Goal: Communication & Community: Answer question/provide support

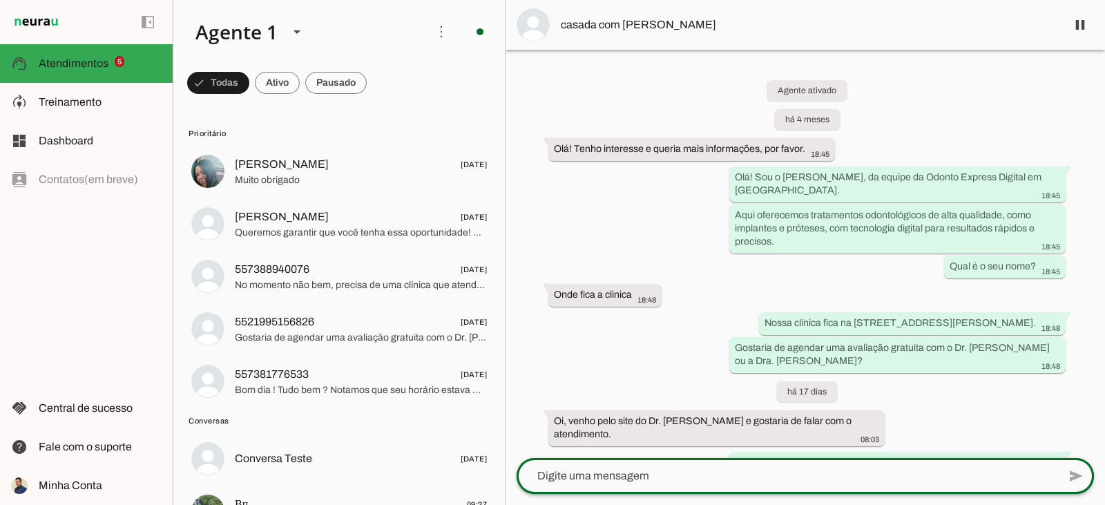
click at [630, 487] on div at bounding box center [786, 476] width 541 height 36
type textarea "Bom dia!"
type textarea "Tudo bem?"
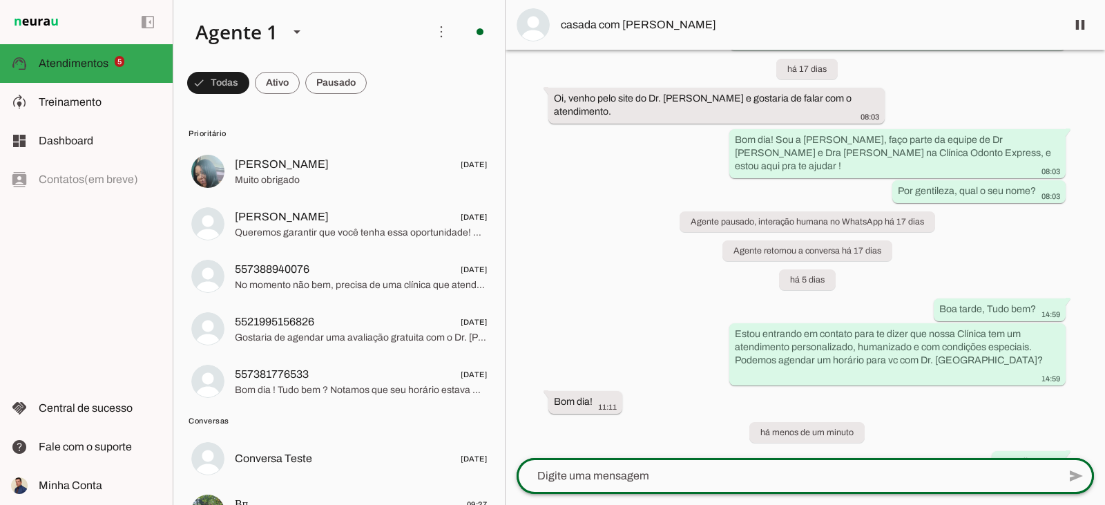
scroll to position [347, 0]
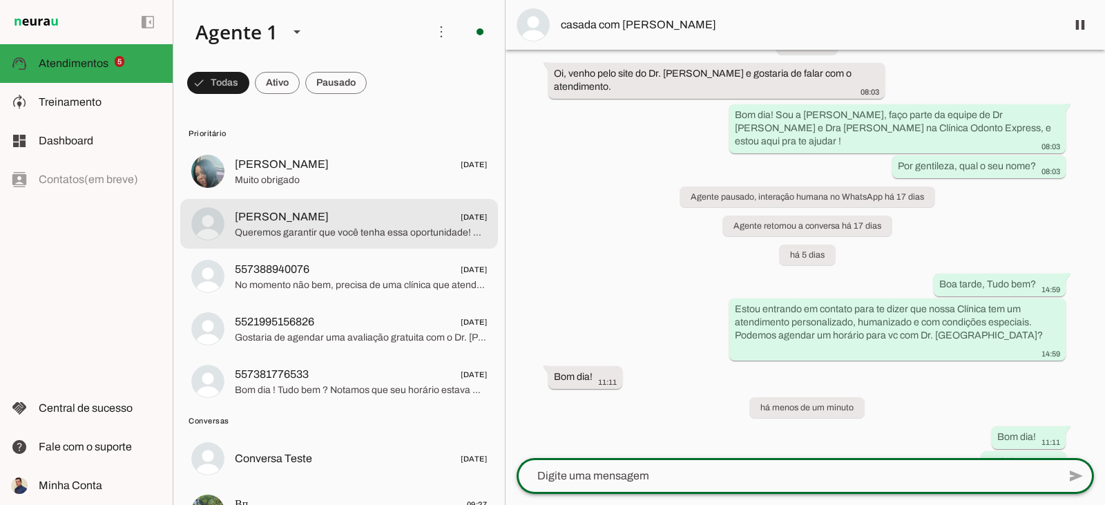
click at [303, 229] on span "Queremos garantir que você tenha essa oportunidade! Ainda tem interesse em marc…" at bounding box center [361, 233] width 252 height 14
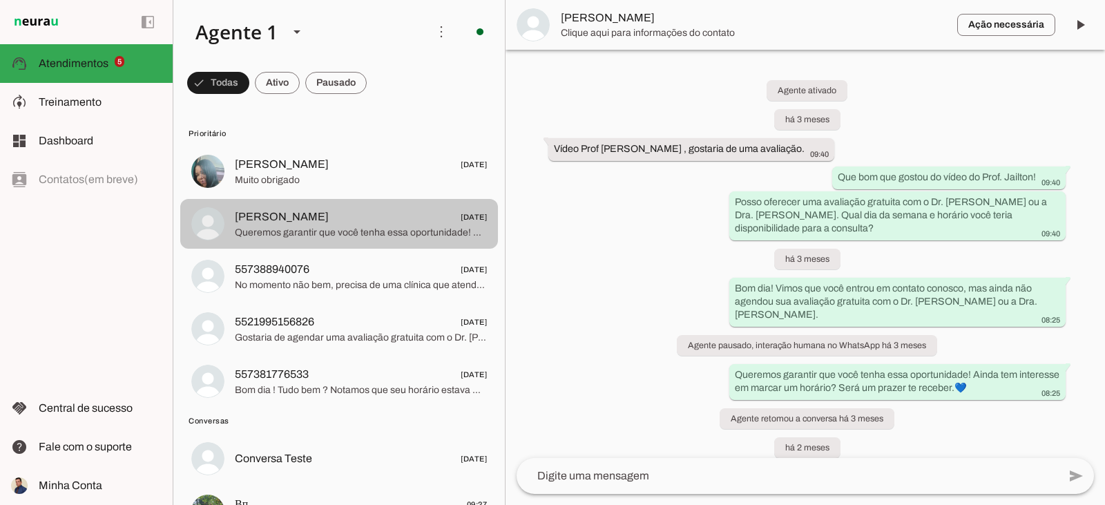
scroll to position [680, 0]
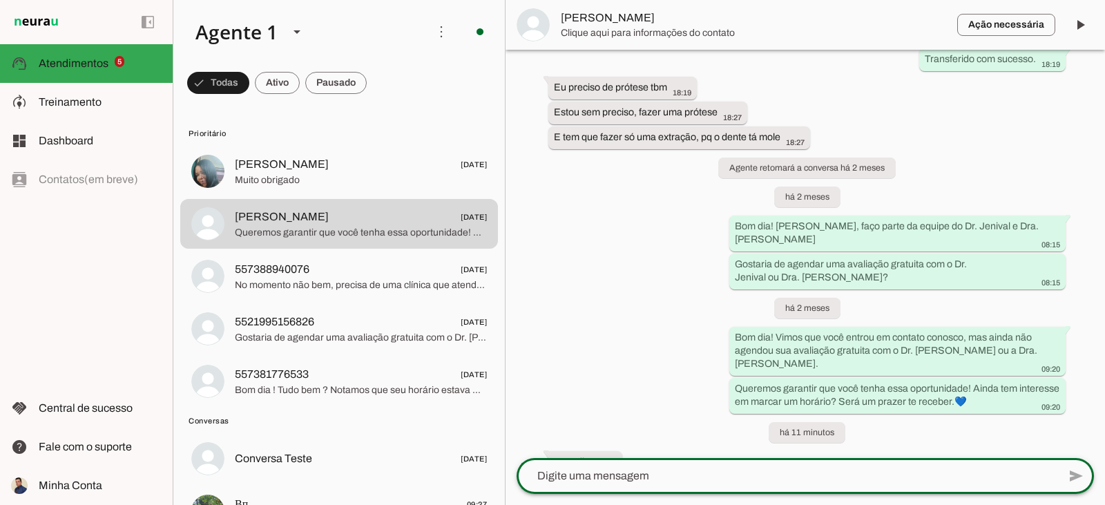
click at [639, 475] on textarea at bounding box center [786, 475] width 541 height 17
type textarea "Bom dia, [PERSON_NAME]!"
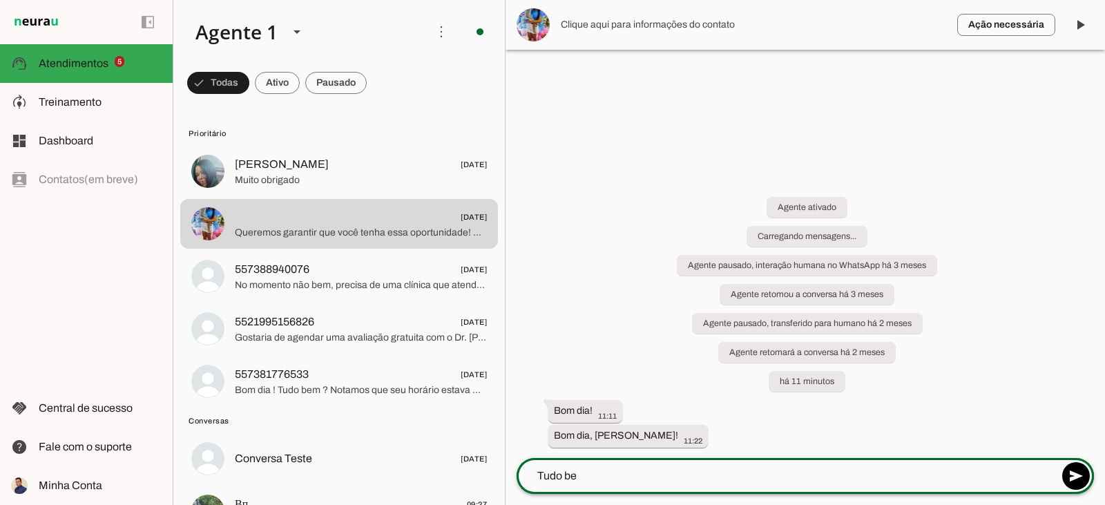
scroll to position [0, 0]
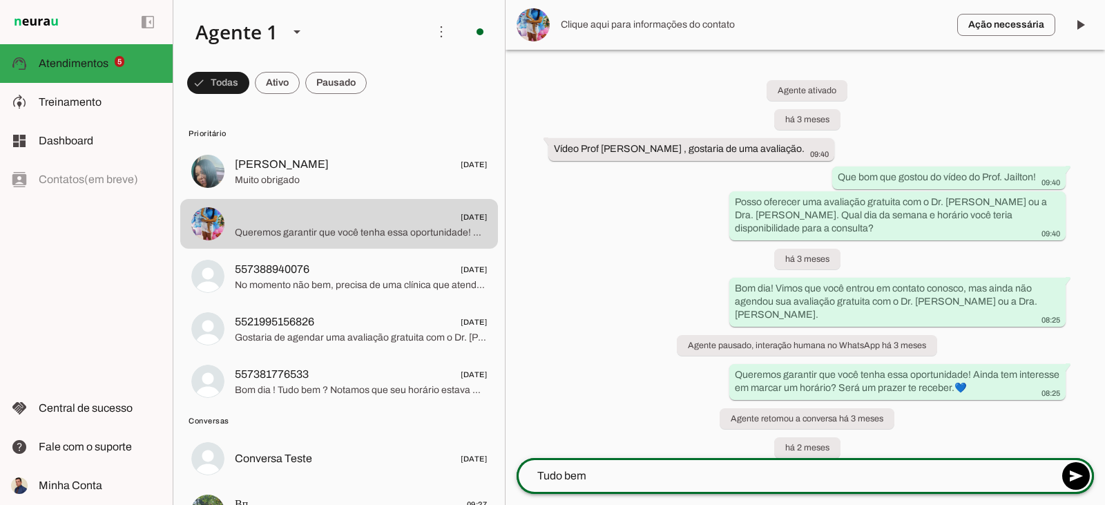
type textarea "Tudo bem?"
type textarea "E"
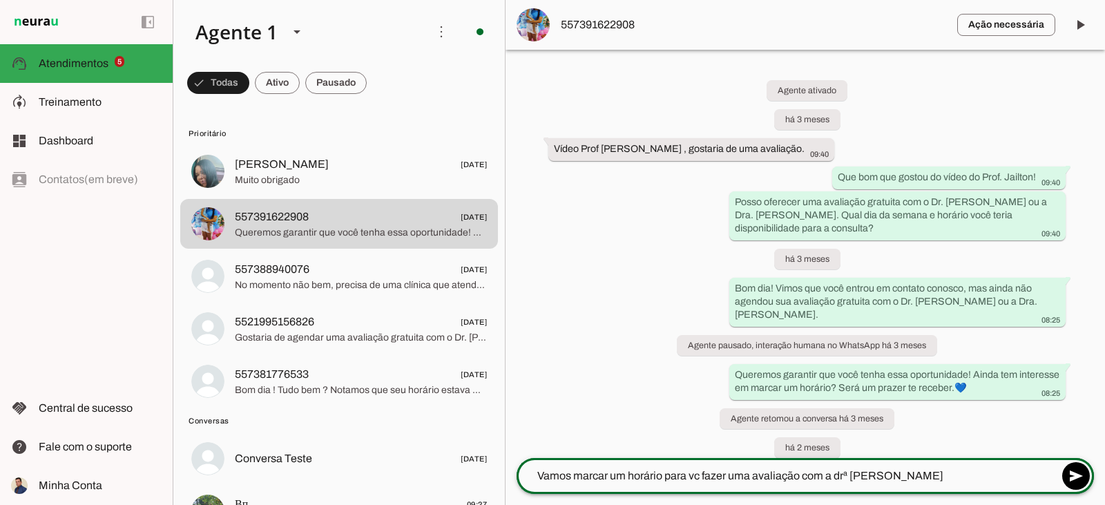
type textarea "Vamos marcar um horário para vc fazer uma avaliação com a drª [PERSON_NAME]"
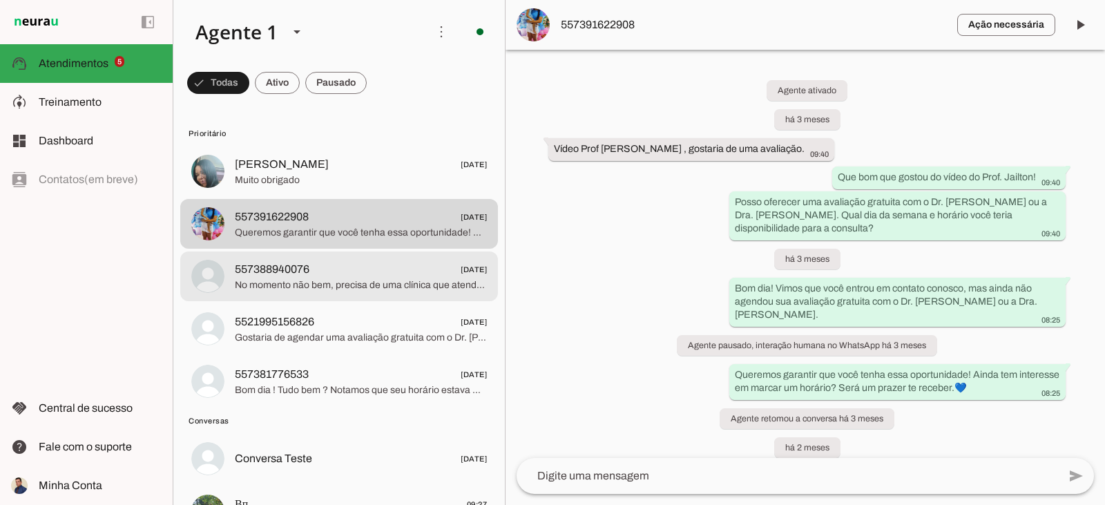
drag, startPoint x: 370, startPoint y: 284, endPoint x: 353, endPoint y: 292, distance: 18.5
click at [356, 188] on div at bounding box center [361, 172] width 252 height 34
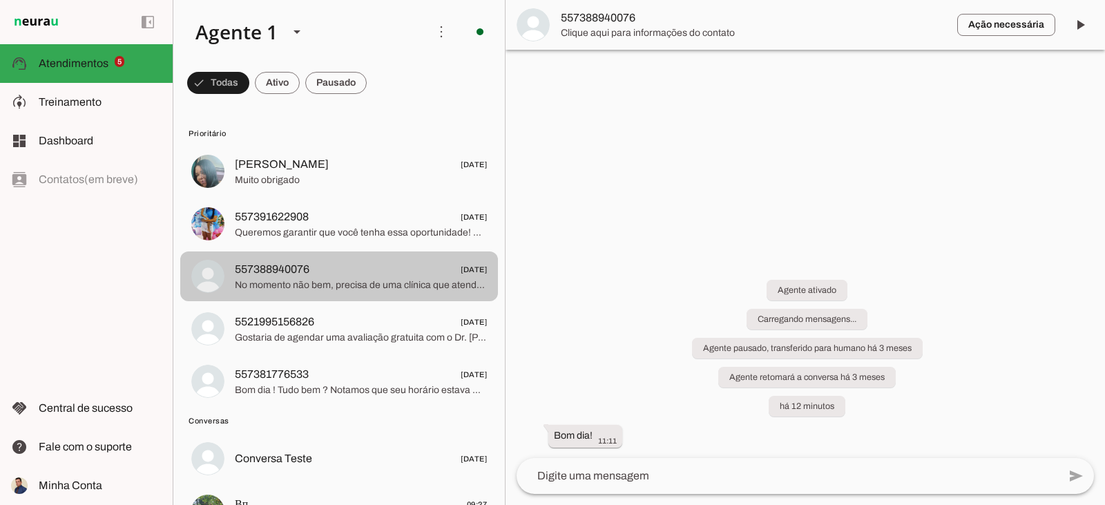
scroll to position [499, 0]
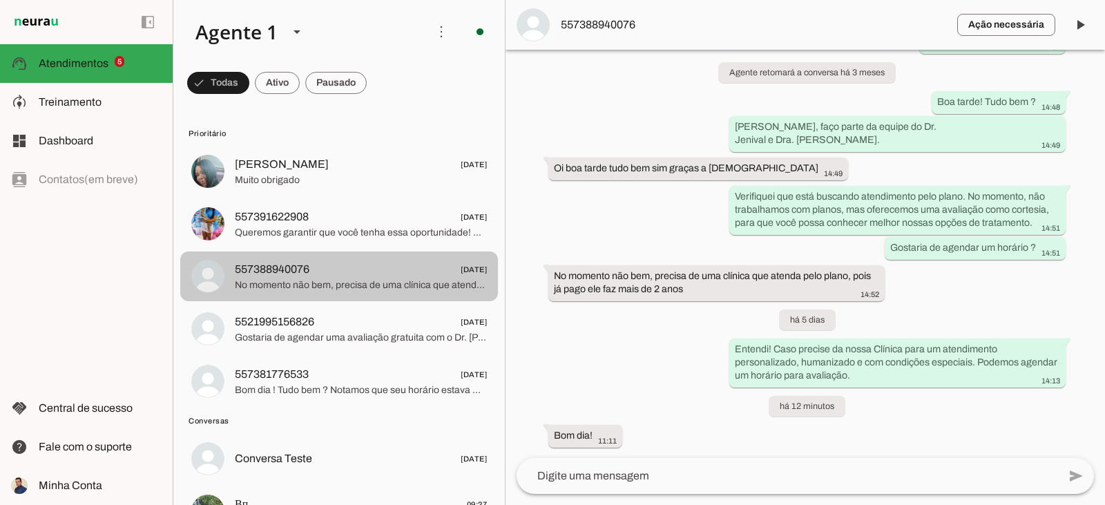
click at [357, 277] on span "557388940076 [DATE]" at bounding box center [361, 269] width 252 height 17
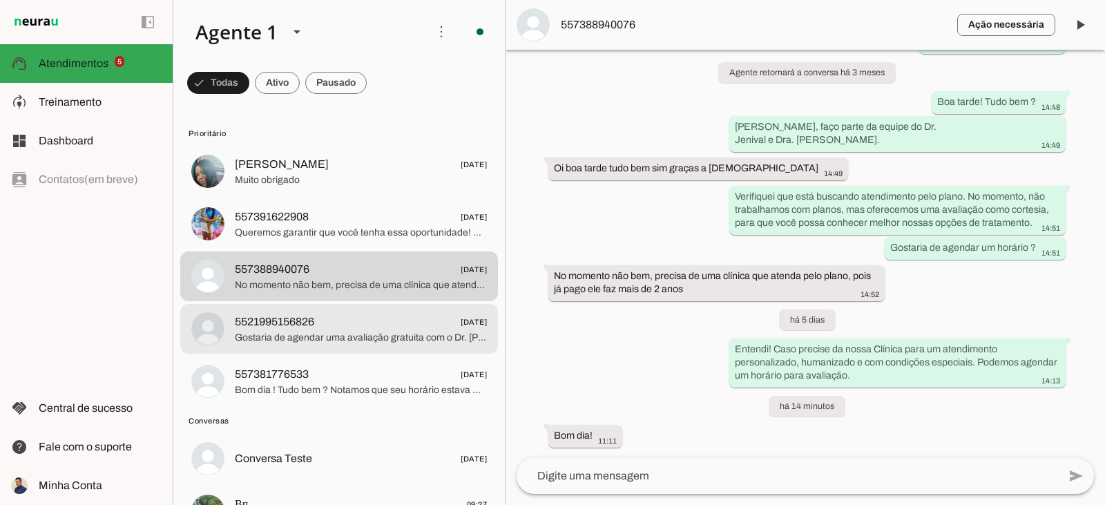
click at [265, 322] on span "5521995156826" at bounding box center [274, 321] width 79 height 17
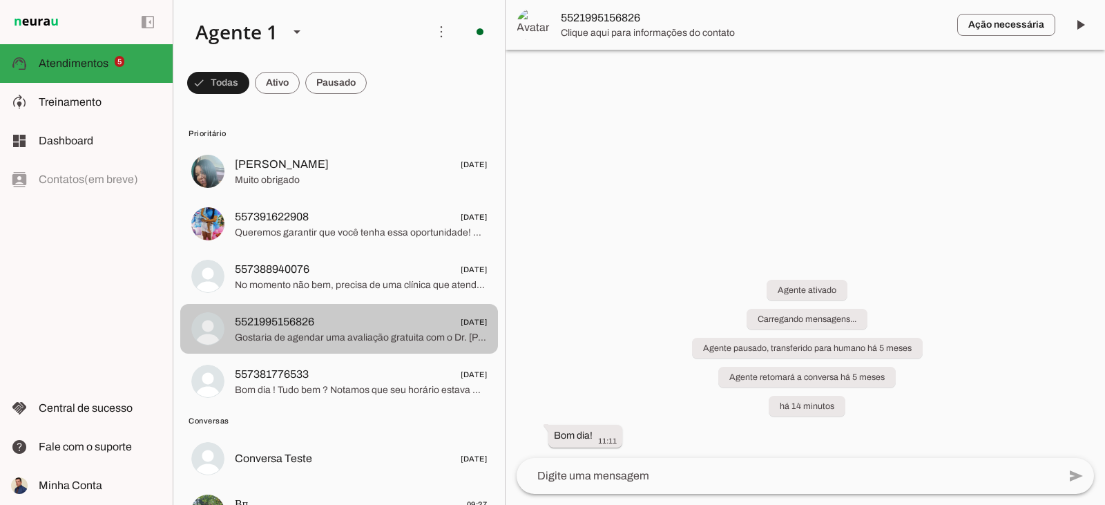
scroll to position [762, 0]
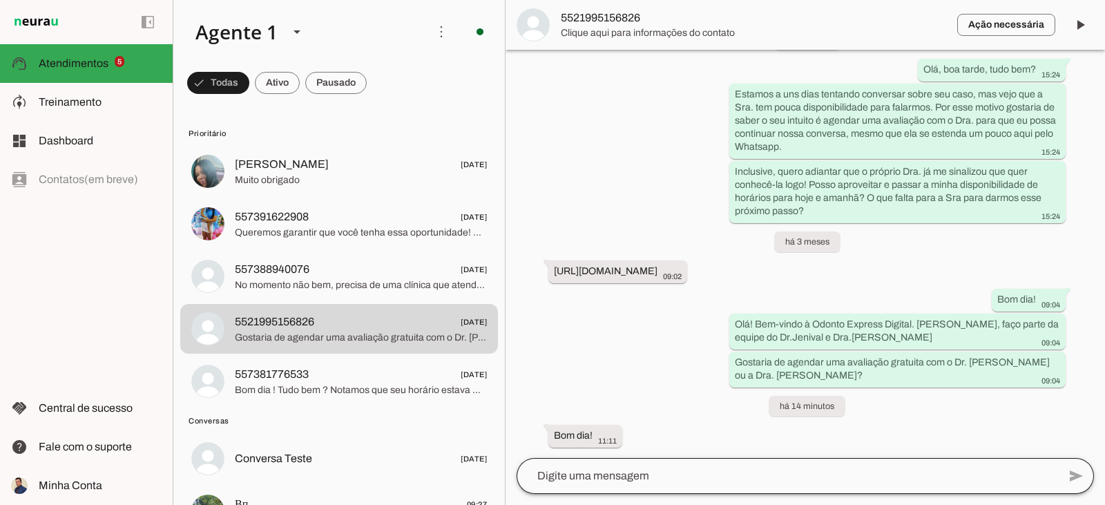
click at [565, 486] on div at bounding box center [786, 476] width 541 height 36
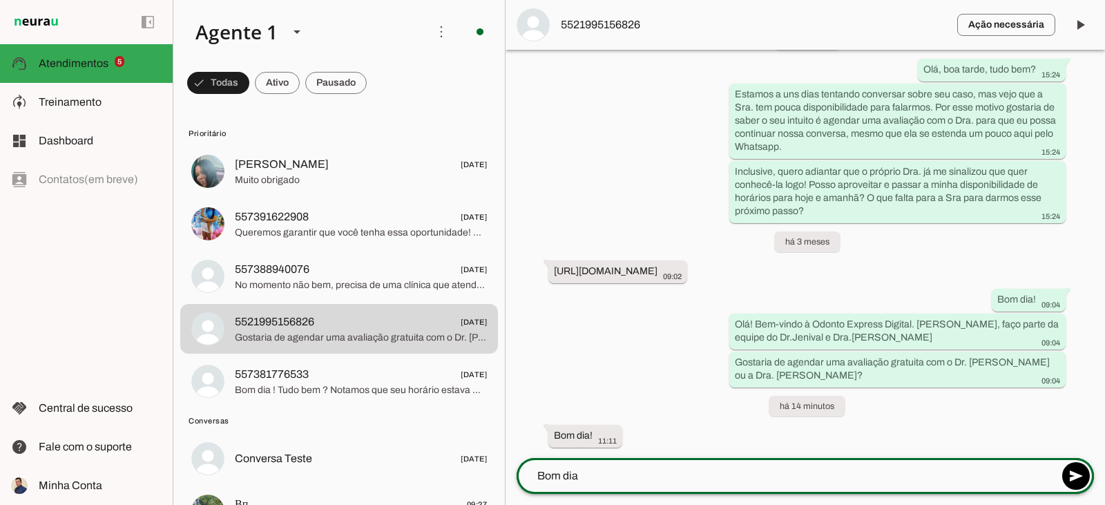
type textarea "Bom dia!"
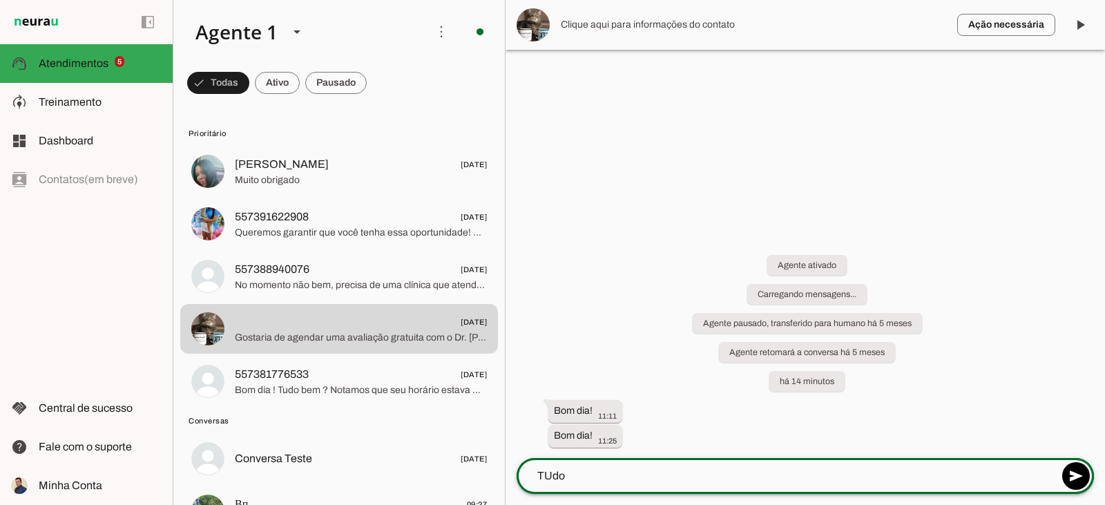
scroll to position [0, 0]
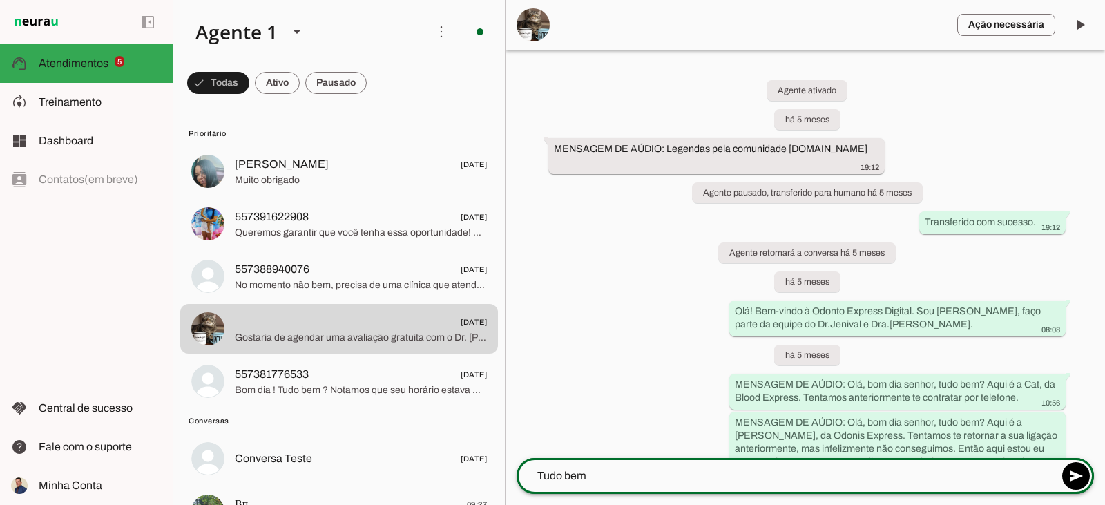
type textarea "Tudo bem?"
click at [623, 475] on textarea "Ainda temos vaga para essa semana" at bounding box center [786, 475] width 541 height 17
click at [778, 474] on textarea "Ainda temos vaga para avaliação nessa semana" at bounding box center [786, 475] width 541 height 17
type textarea "Ainda temos vaga para avaliação nessa semana!"
type textarea "Vamos agendar?"
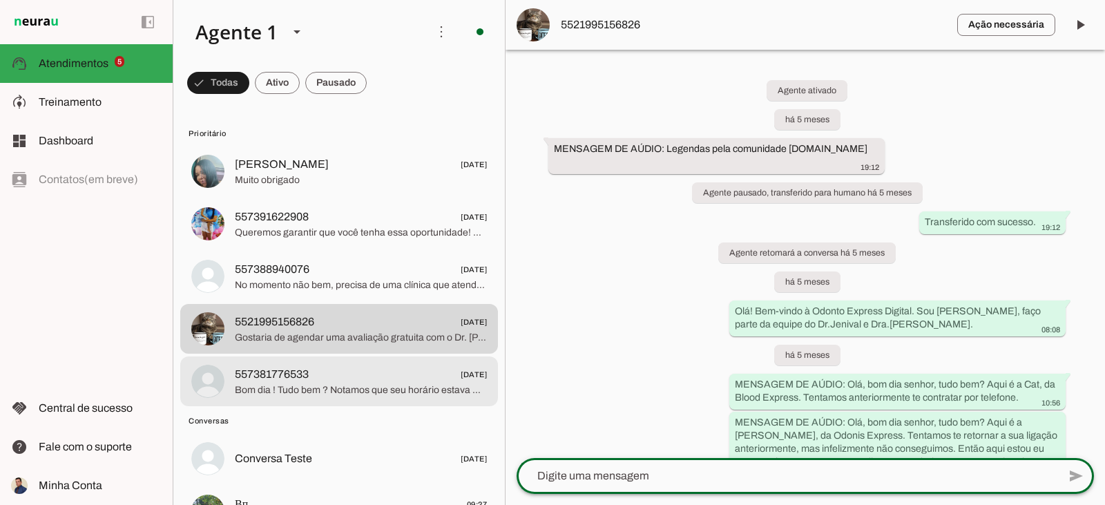
click at [360, 376] on span "557381776533 [DATE]" at bounding box center [361, 374] width 252 height 17
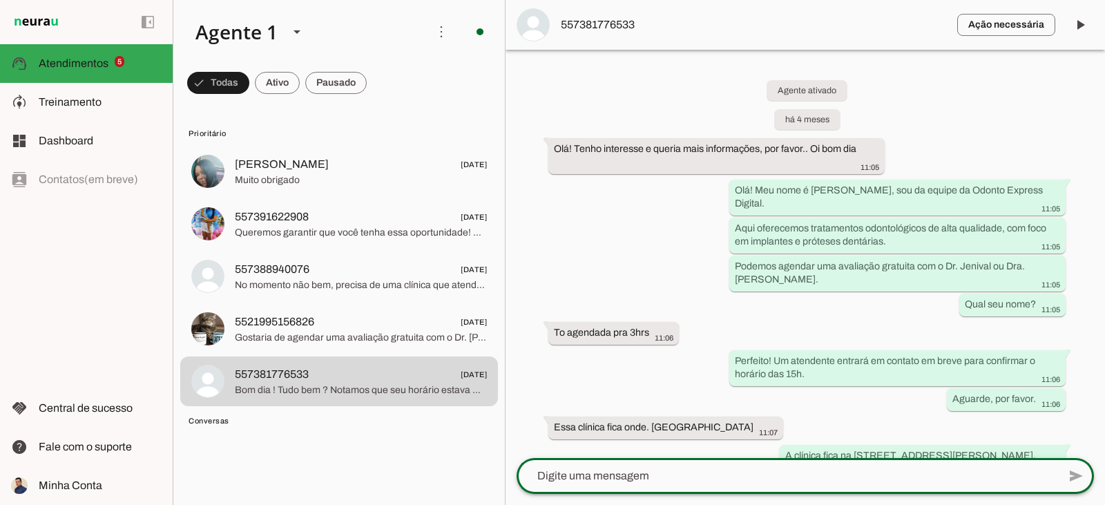
click at [594, 474] on textarea at bounding box center [786, 475] width 541 height 17
type textarea "Bom dia, Gilmara!"
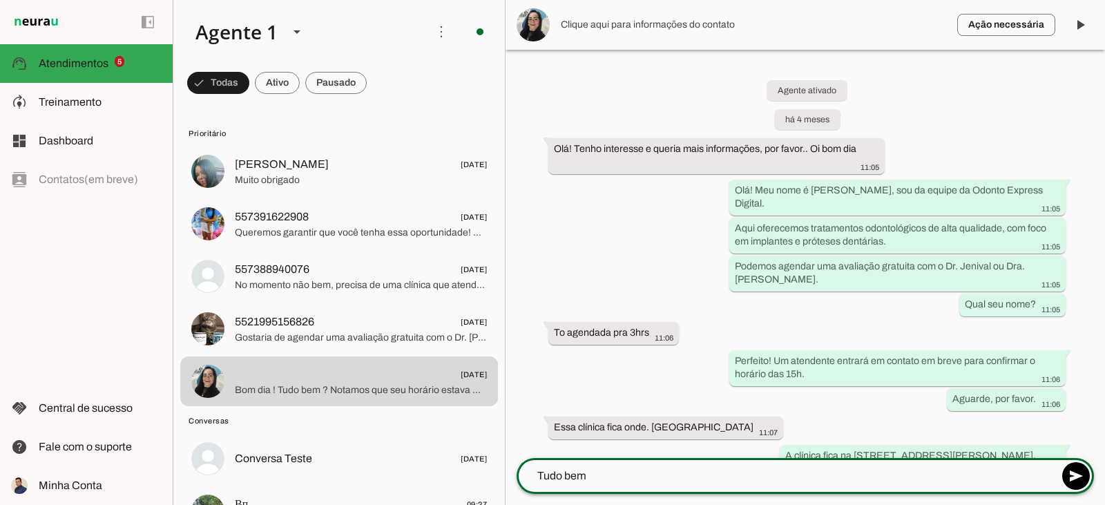
type textarea "Tudo bem?"
type textarea "Ainda temos vaga para avaliação nessa semana!"
type textarea "Vamos agendar?"
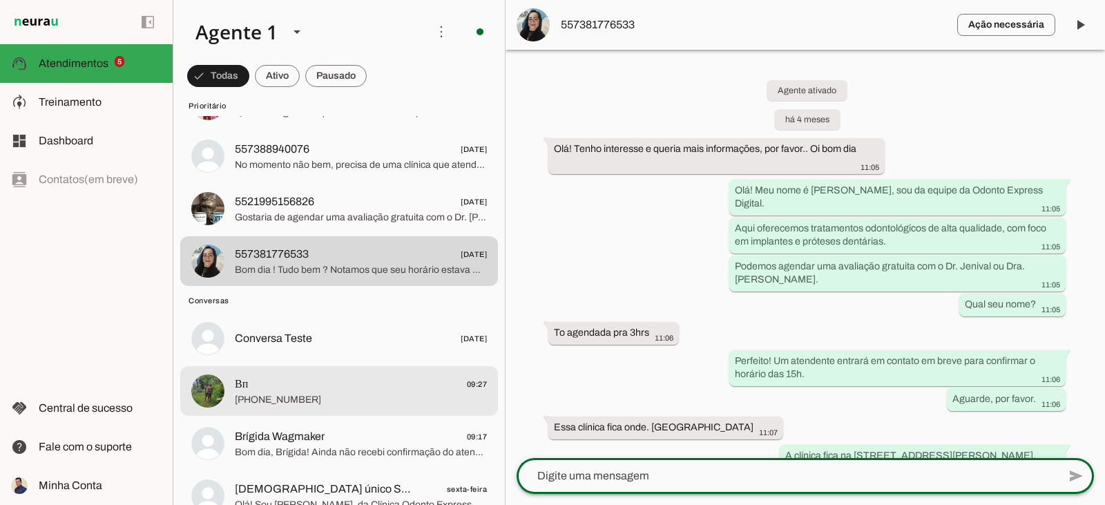
scroll to position [138, 0]
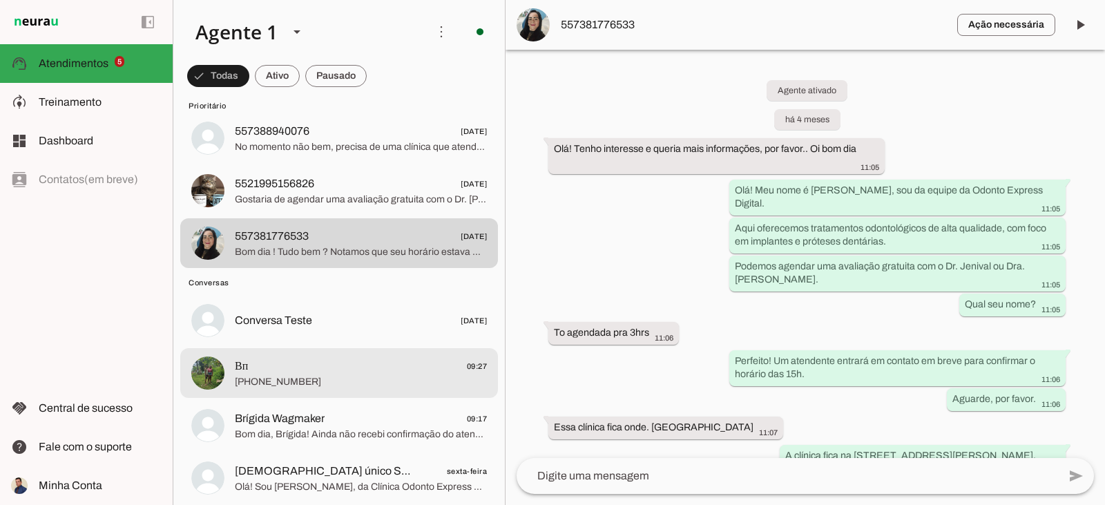
click at [254, 371] on span "Вп 09:27" at bounding box center [361, 366] width 252 height 17
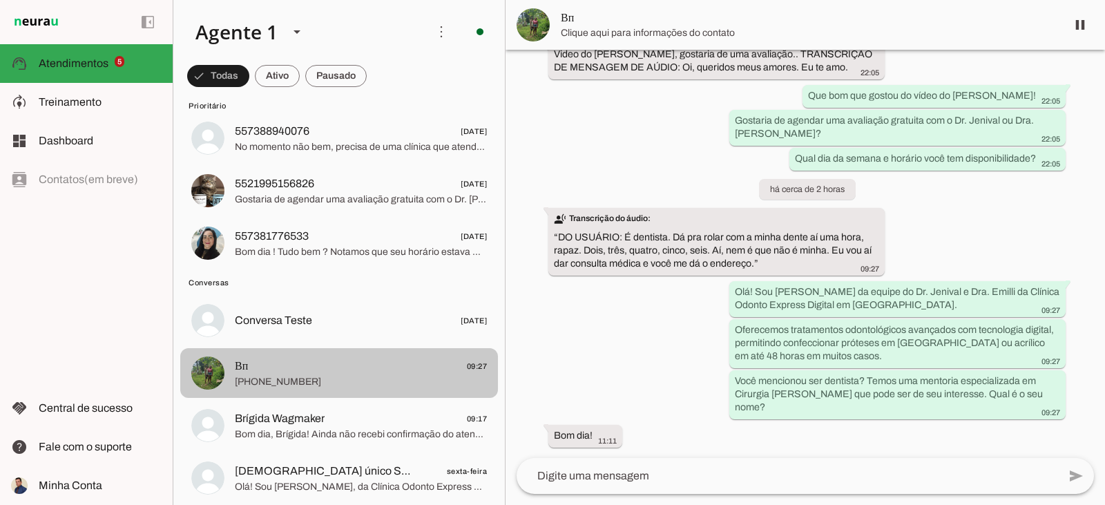
scroll to position [81, 0]
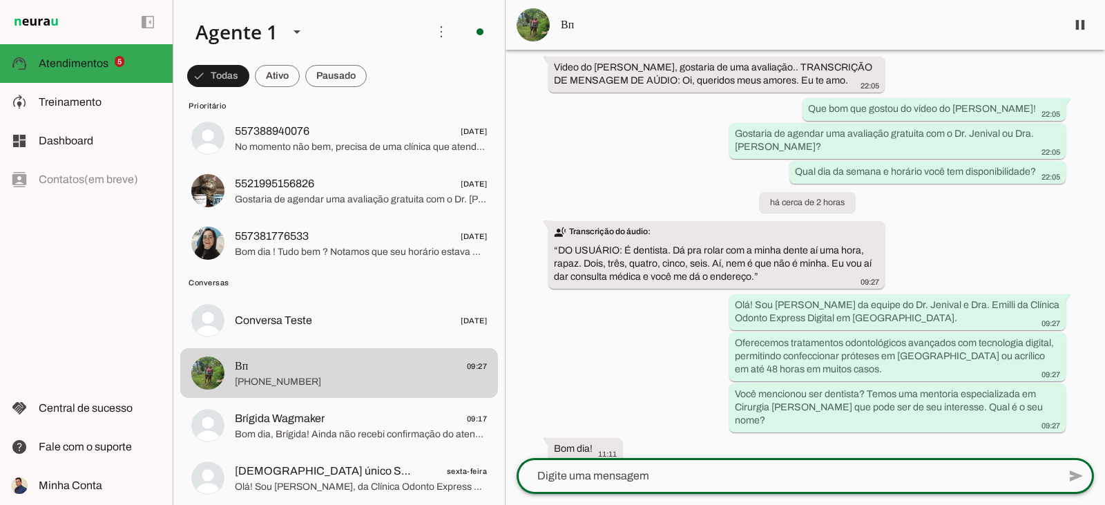
click at [631, 483] on textarea at bounding box center [786, 475] width 541 height 17
type textarea "Bom dia, [PERSON_NAME]!"
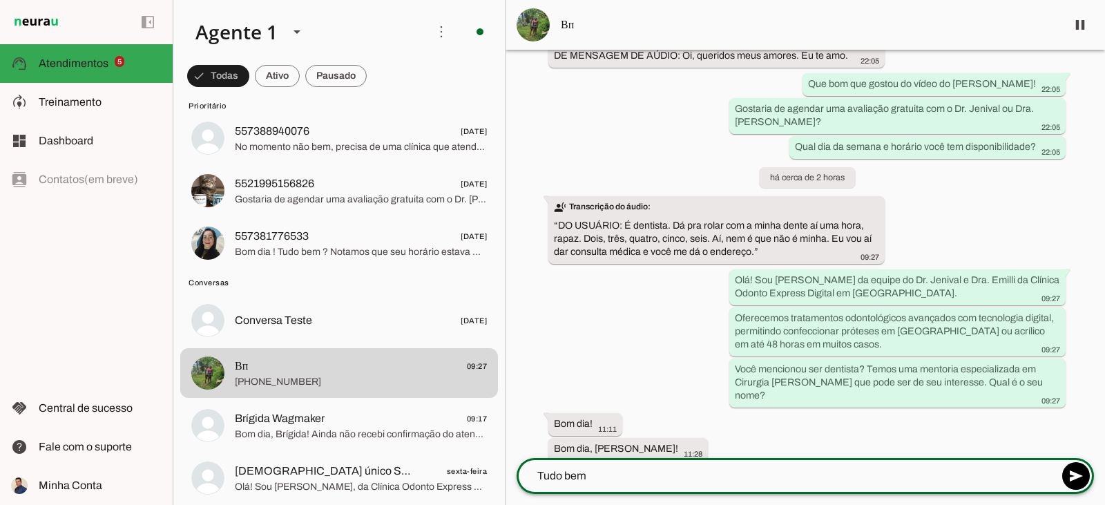
scroll to position [110, 0]
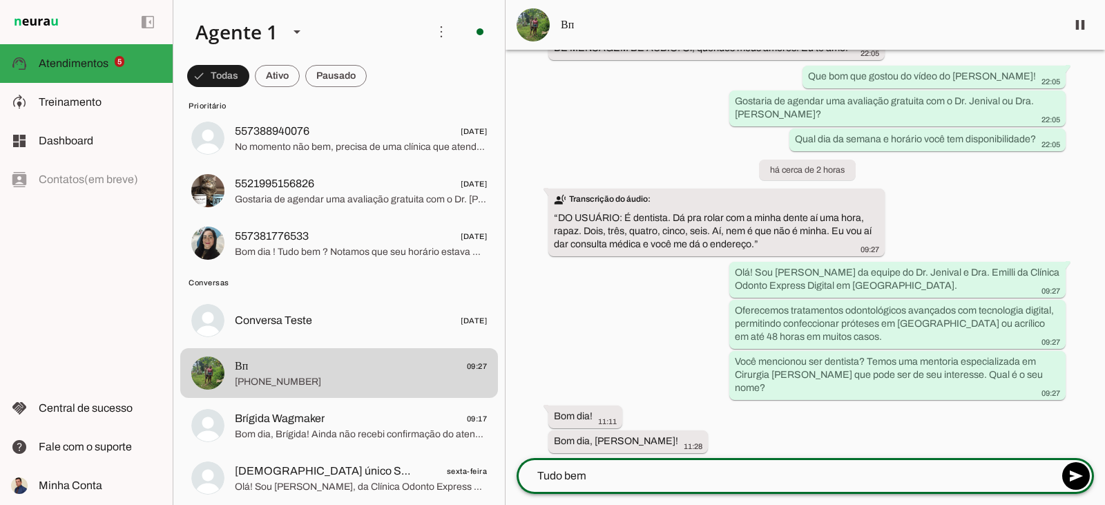
type textarea "Tudo bem?"
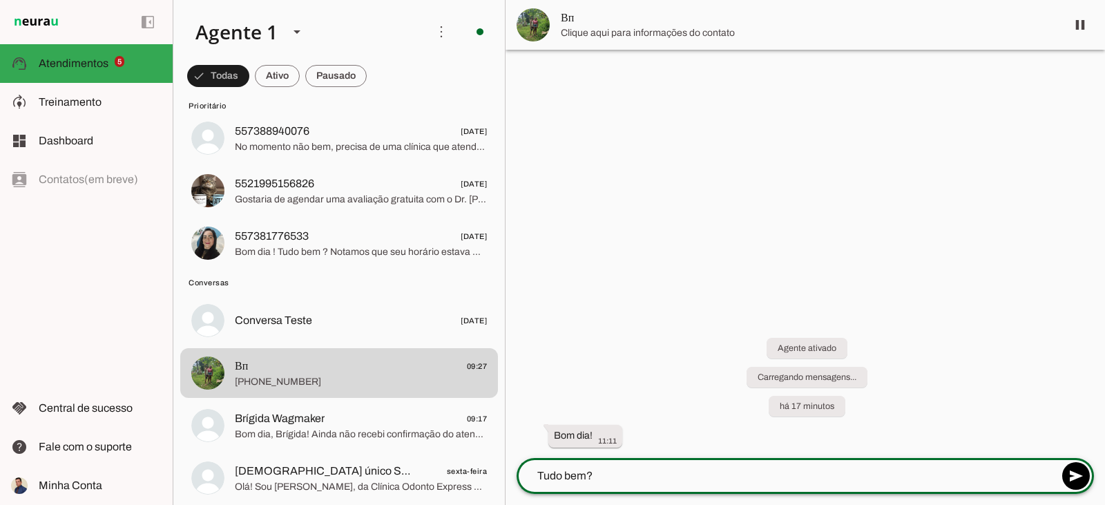
scroll to position [0, 0]
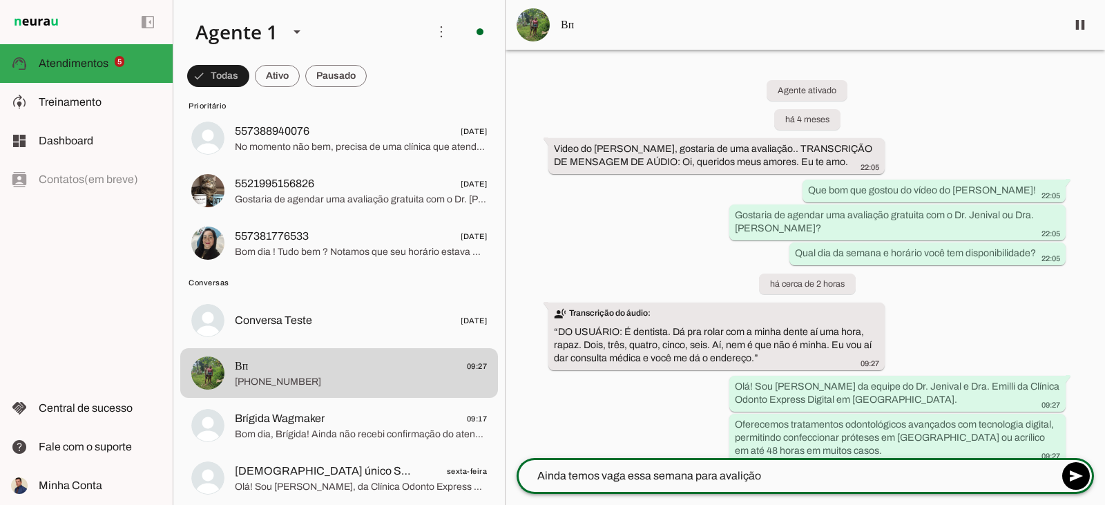
type textarea "Ainda temos vaga essa semana para avalição!"
type textarea "Vamos agendar?"
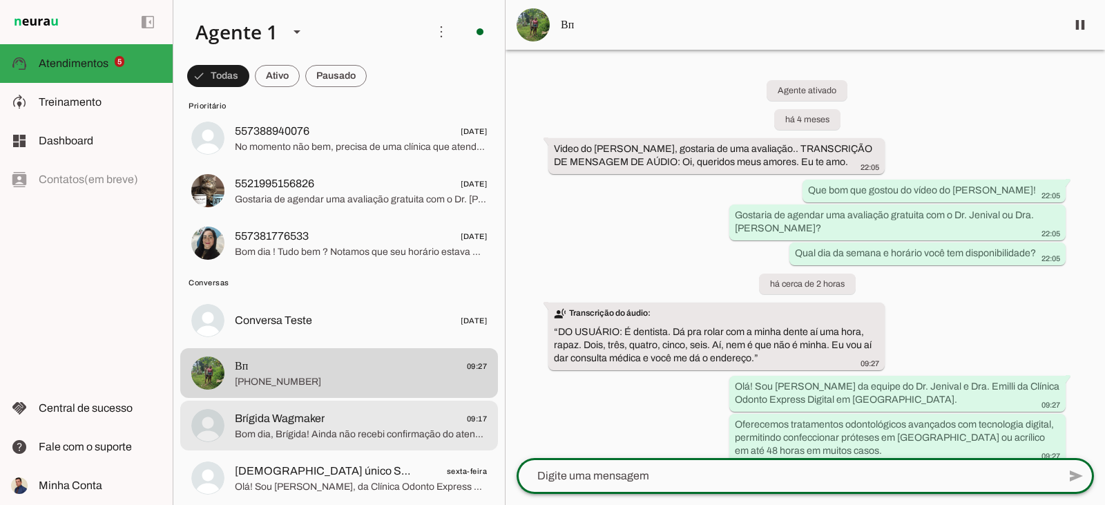
click at [316, 50] on div at bounding box center [361, 34] width 252 height 34
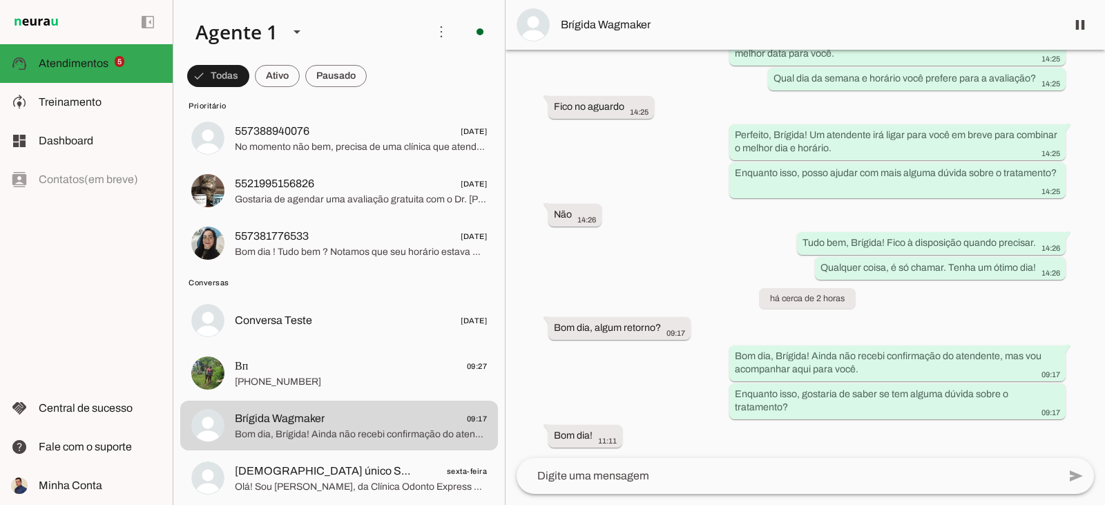
scroll to position [2716, 0]
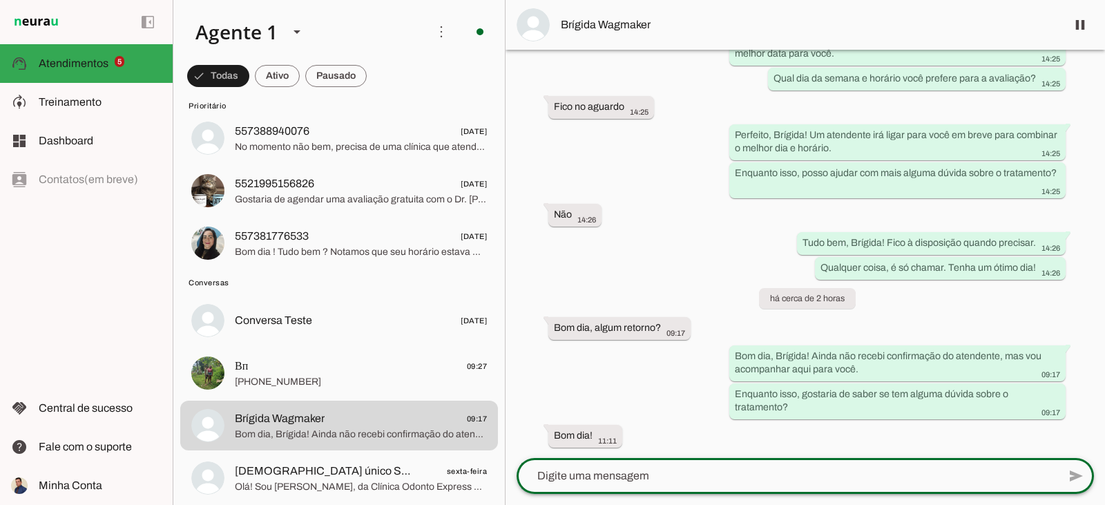
click at [641, 477] on textarea at bounding box center [786, 475] width 541 height 17
type textarea "Bom dia, Brigida!"
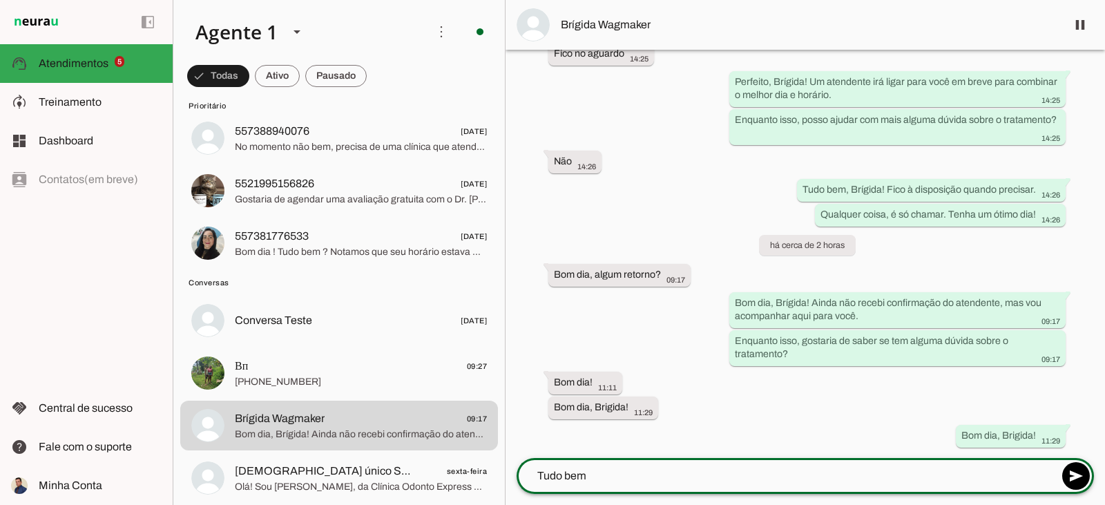
scroll to position [2744, 0]
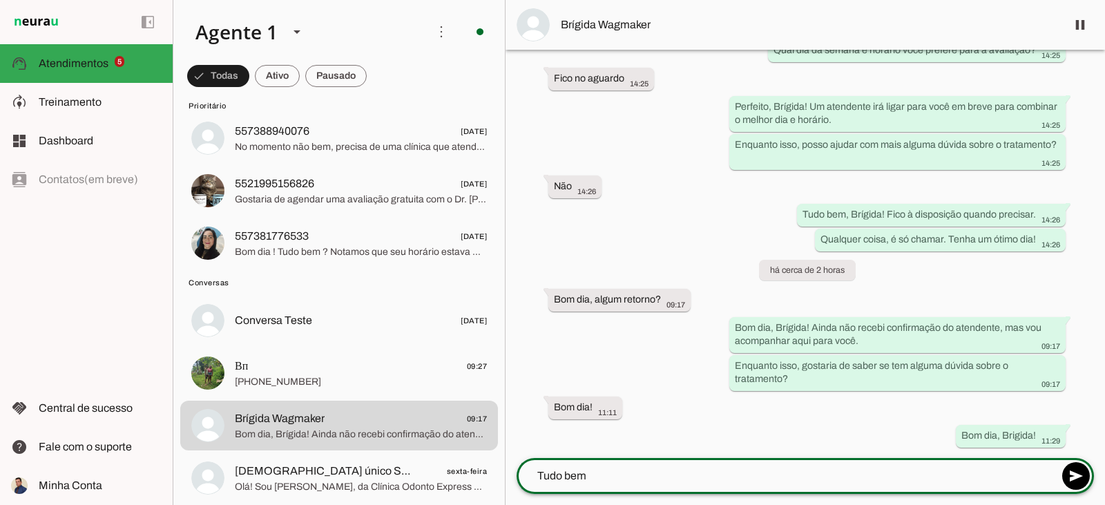
type textarea "Tudo bem?"
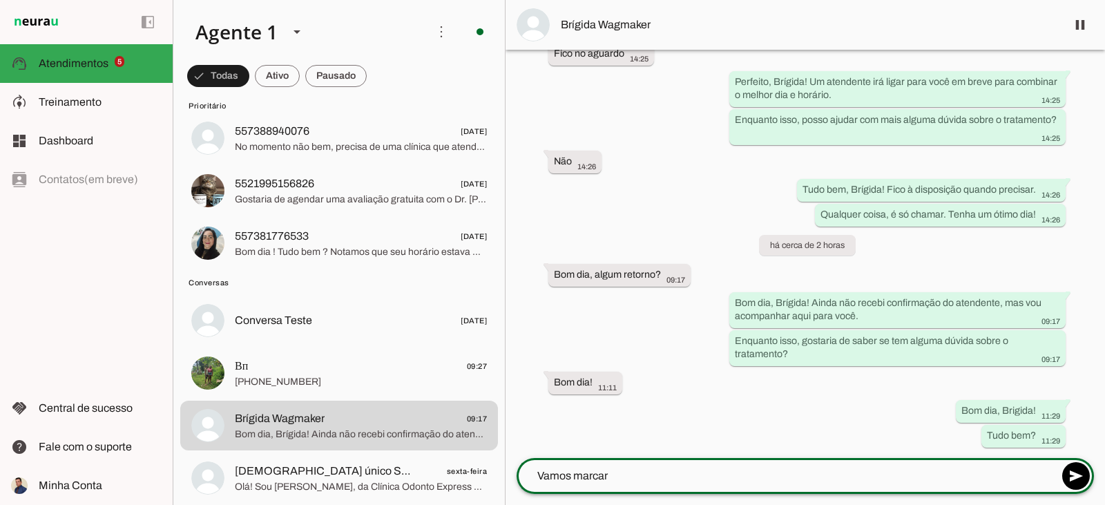
scroll to position [2769, 0]
type textarea "Vamos marcar um horário para vc fazer uma avaliação e tirar suas dúvidas quanto…"
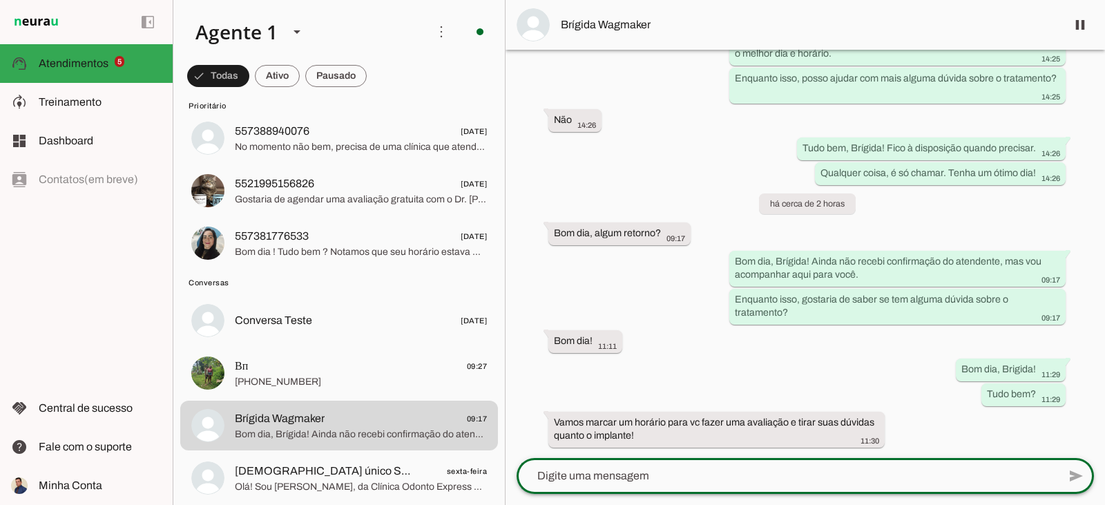
scroll to position [2811, 0]
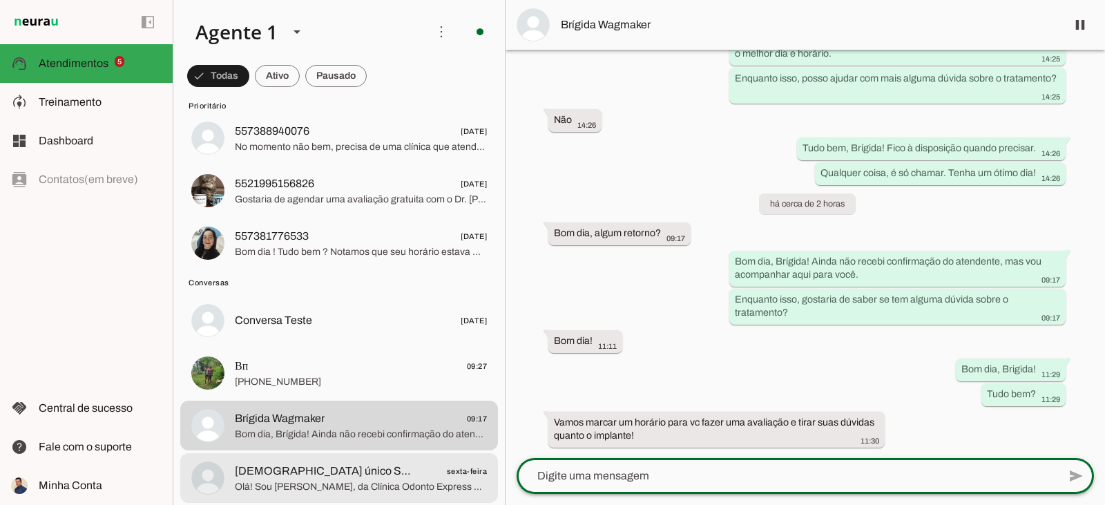
click at [294, 469] on span "[DEMOGRAPHIC_DATA] único Salvador 🙏🏻" at bounding box center [326, 471] width 182 height 17
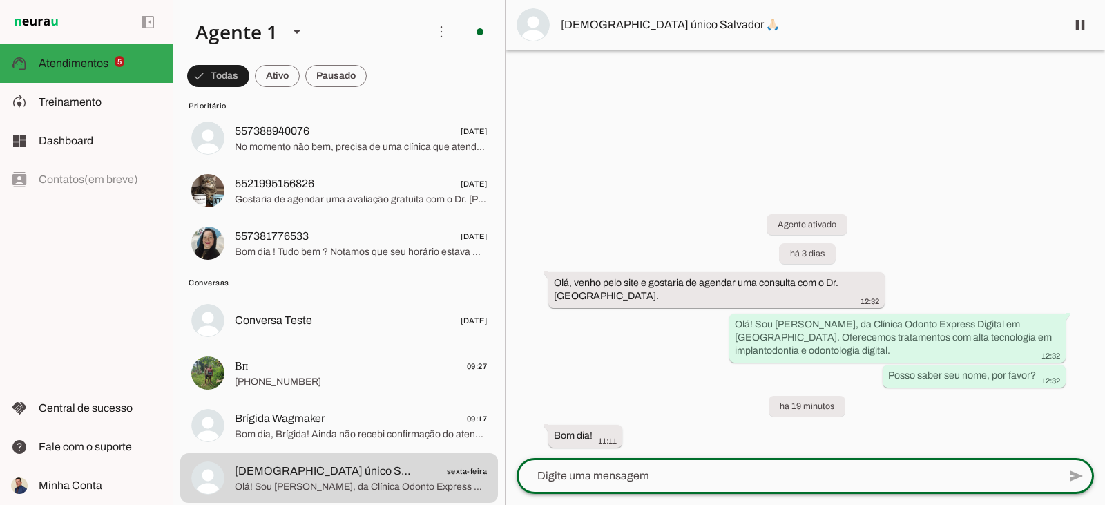
click at [637, 475] on textarea at bounding box center [786, 475] width 541 height 17
type textarea "Bom dia!"
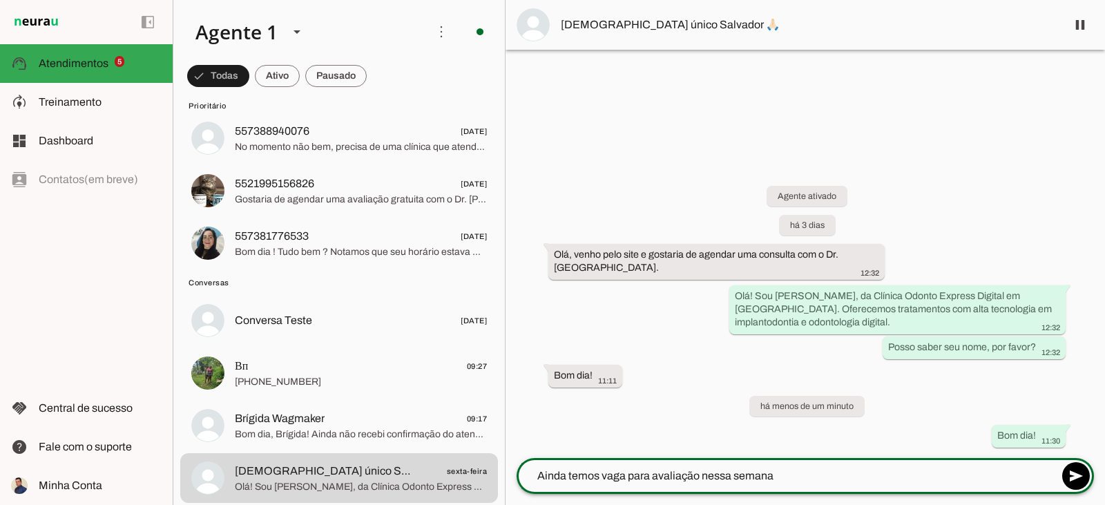
type textarea "Ainda temos vaga para avaliação nessa semana!"
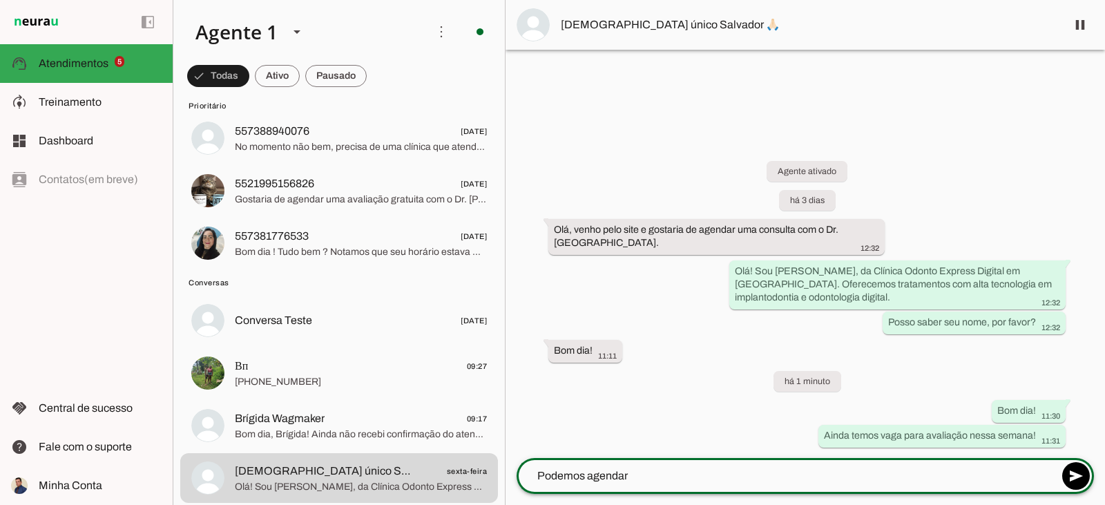
type textarea "Podemos agendar?"
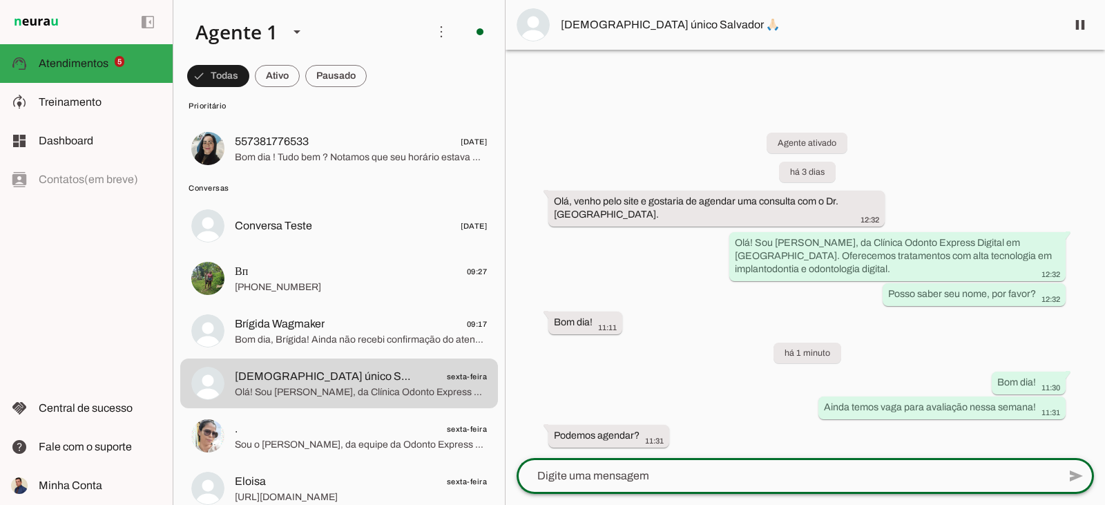
scroll to position [276, 0]
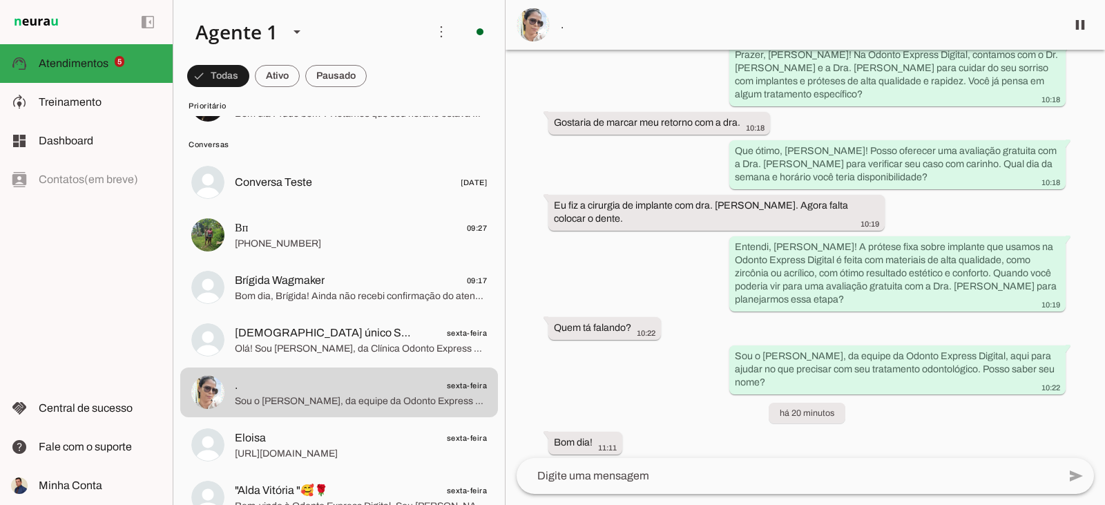
scroll to position [212, 0]
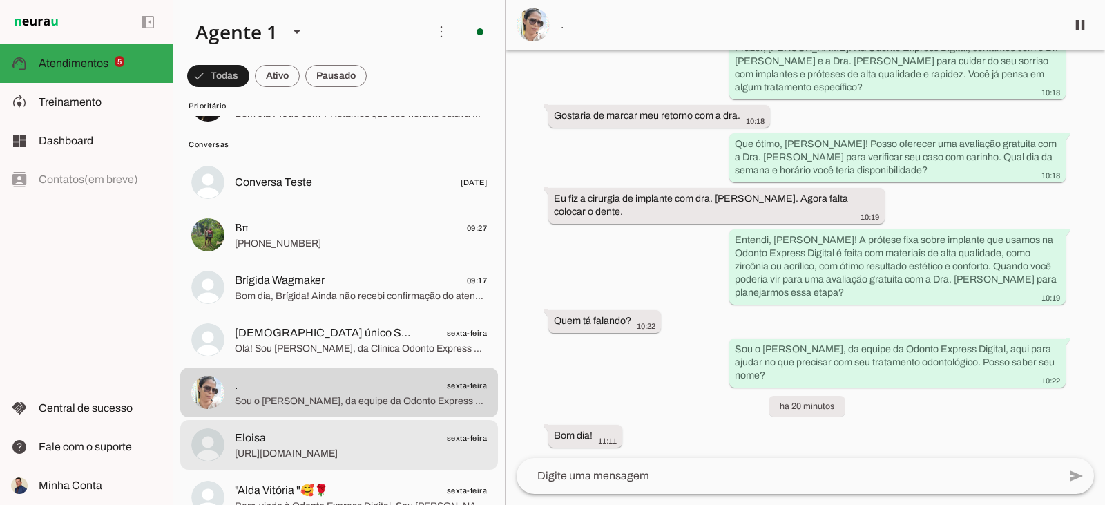
click at [351, 451] on span "[URL][DOMAIN_NAME]" at bounding box center [361, 454] width 252 height 14
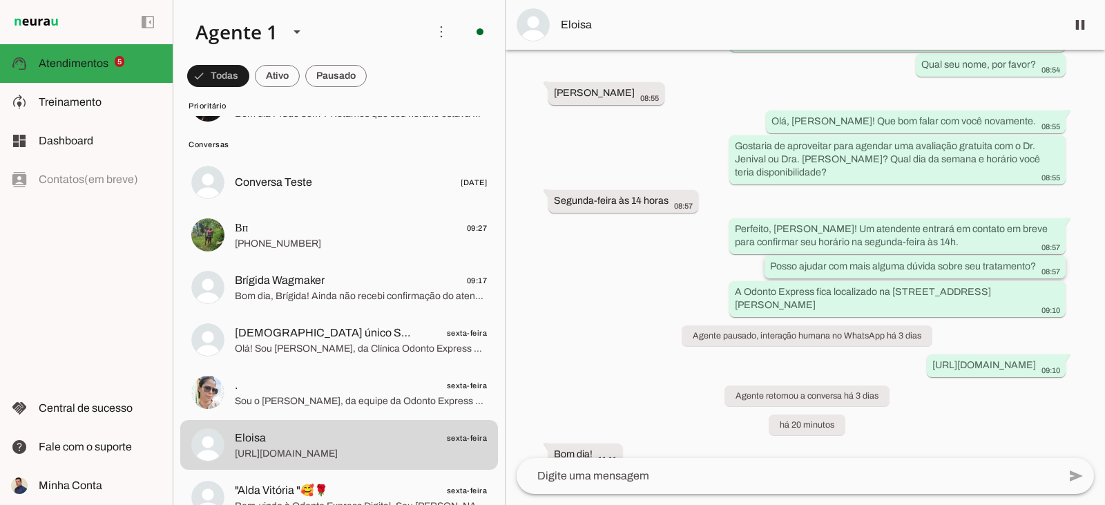
scroll to position [730, 0]
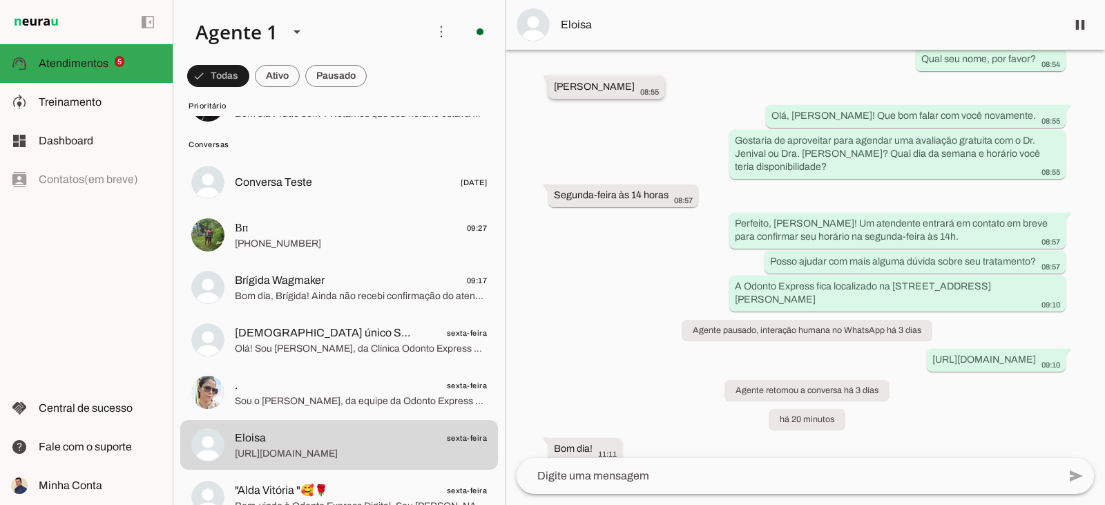
drag, startPoint x: 674, startPoint y: 68, endPoint x: 552, endPoint y: 66, distance: 122.2
click at [552, 76] on whatsapp-message-bubble "[PERSON_NAME] 08:55" at bounding box center [606, 87] width 116 height 23
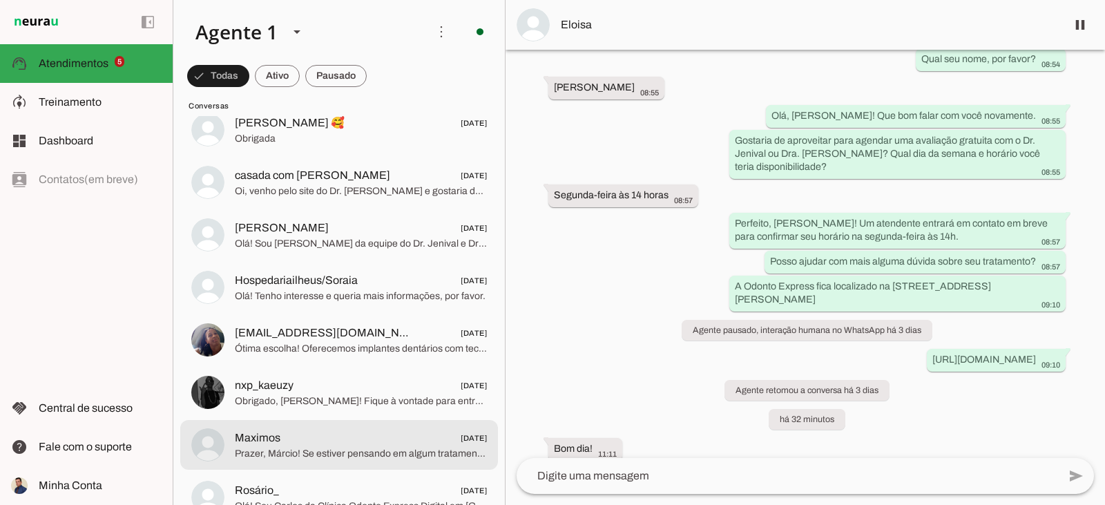
scroll to position [1726, 0]
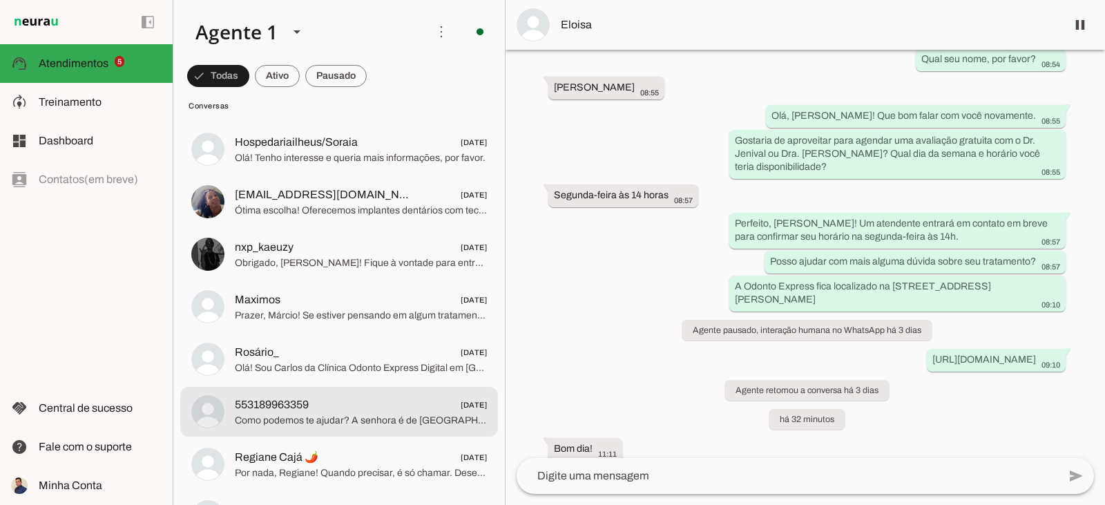
click at [367, 423] on span "Como podemos te ajudar? A senhora é de [GEOGRAPHIC_DATA] e região?" at bounding box center [361, 421] width 252 height 14
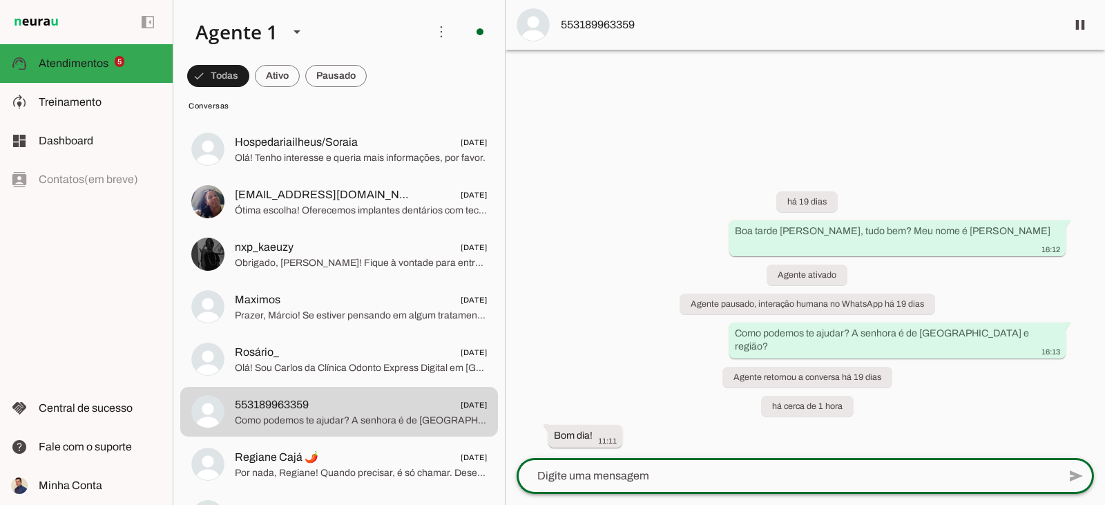
click at [613, 476] on textarea at bounding box center [786, 475] width 541 height 17
type textarea "Bom dia!"
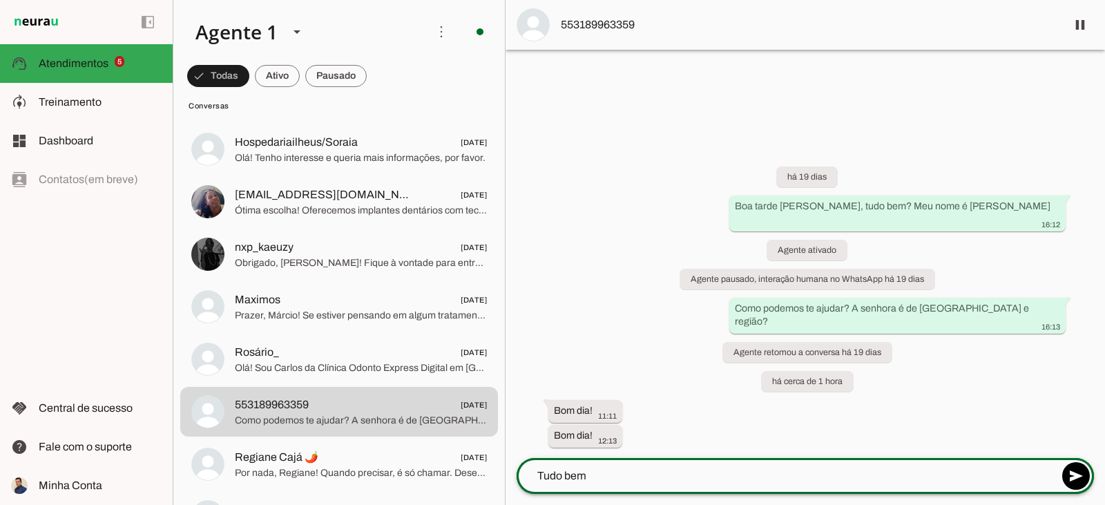
type textarea "Tudo bem?"
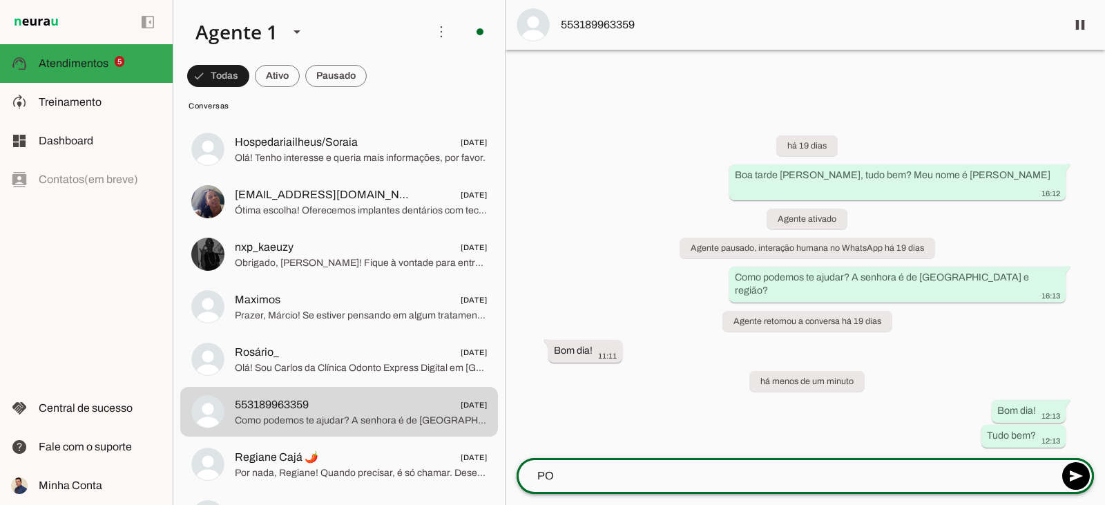
type textarea "P"
type textarea "Ainda temos vaga para vc fazer uma avaliação nessa semana!"
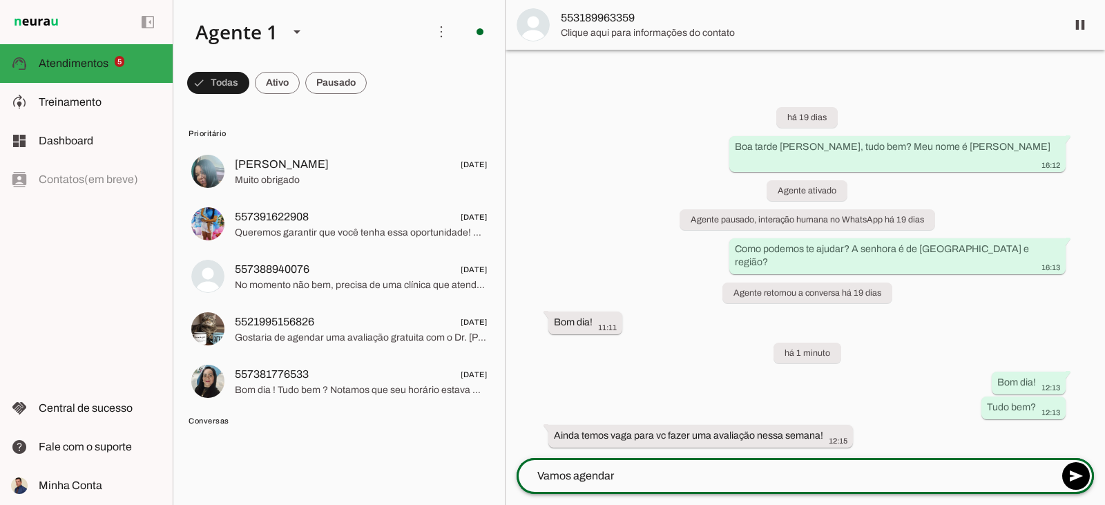
type textarea "Vamos agendar?"
